Goal: Entertainment & Leisure: Consume media (video, audio)

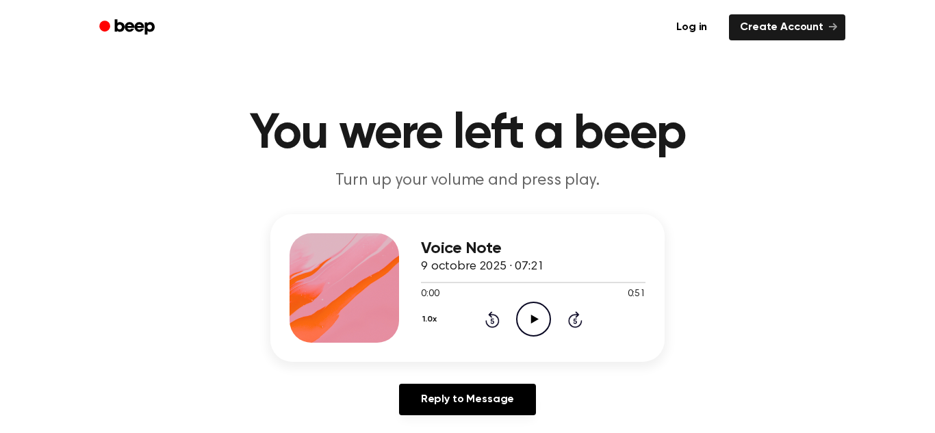
click at [535, 310] on icon "Play Audio" at bounding box center [533, 319] width 35 height 35
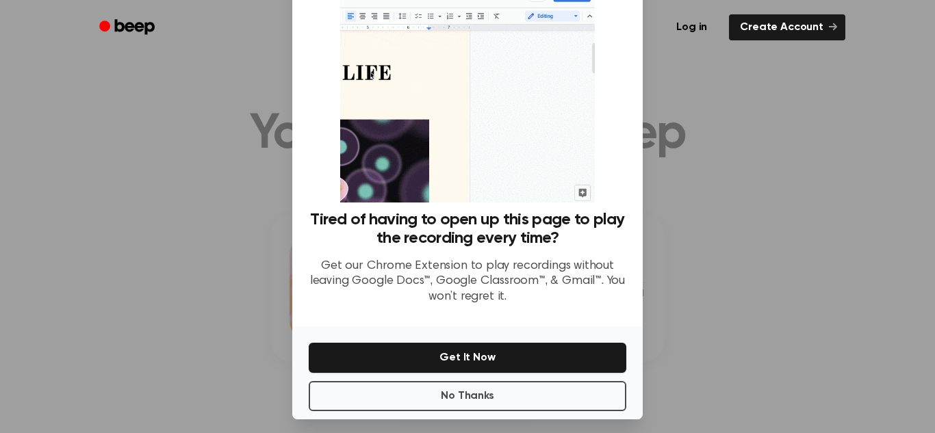
scroll to position [58, 0]
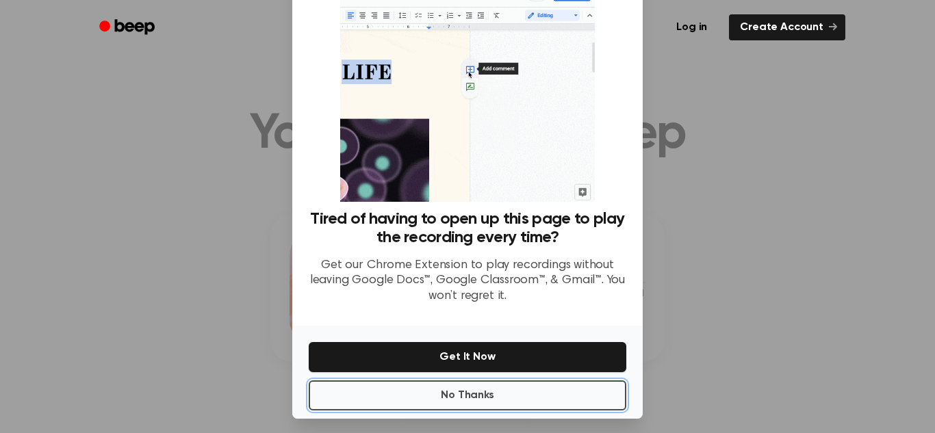
click at [563, 401] on button "No Thanks" at bounding box center [468, 396] width 318 height 30
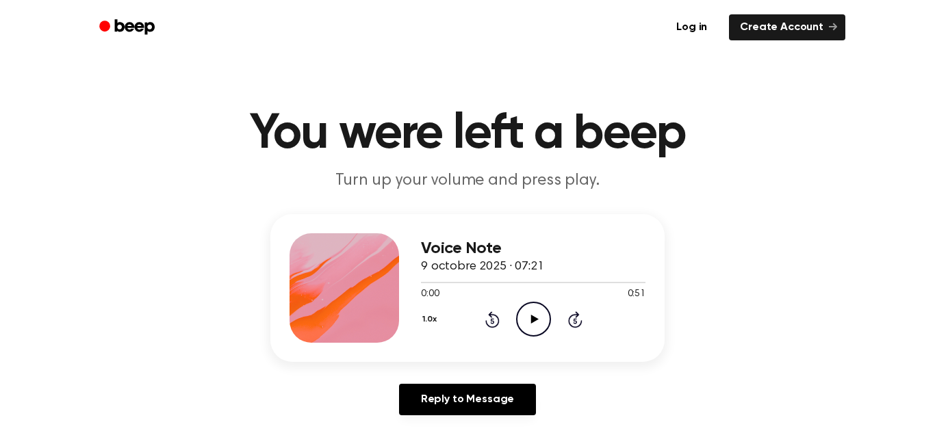
click at [527, 316] on icon "Play Audio" at bounding box center [533, 319] width 35 height 35
click at [539, 329] on icon "Play Audio" at bounding box center [533, 319] width 35 height 35
